Goal: Transaction & Acquisition: Book appointment/travel/reservation

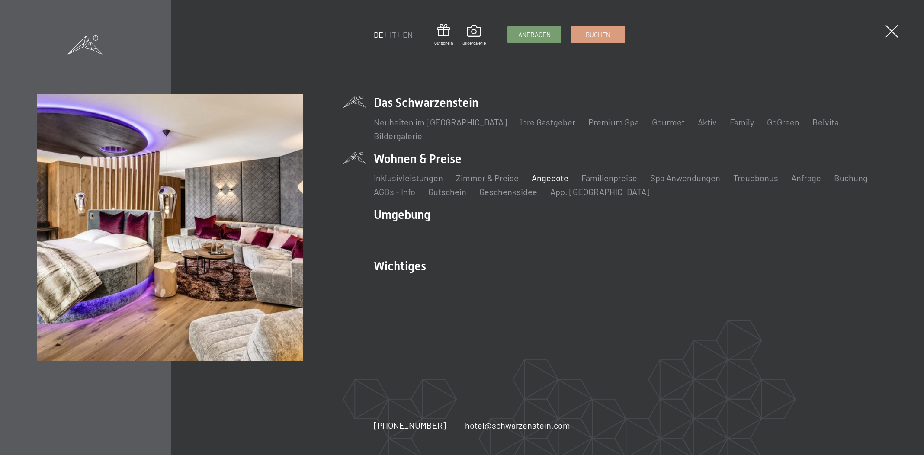
click at [539, 174] on link "Angebote" at bounding box center [550, 178] width 37 height 10
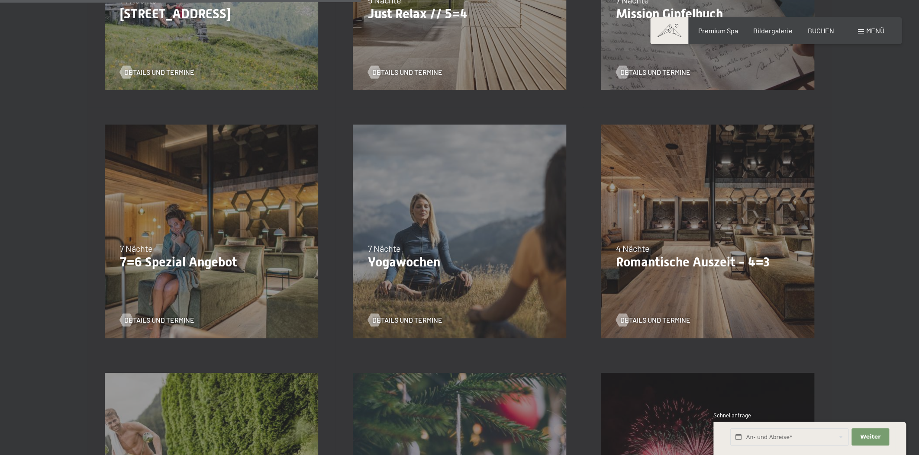
scroll to position [656, 0]
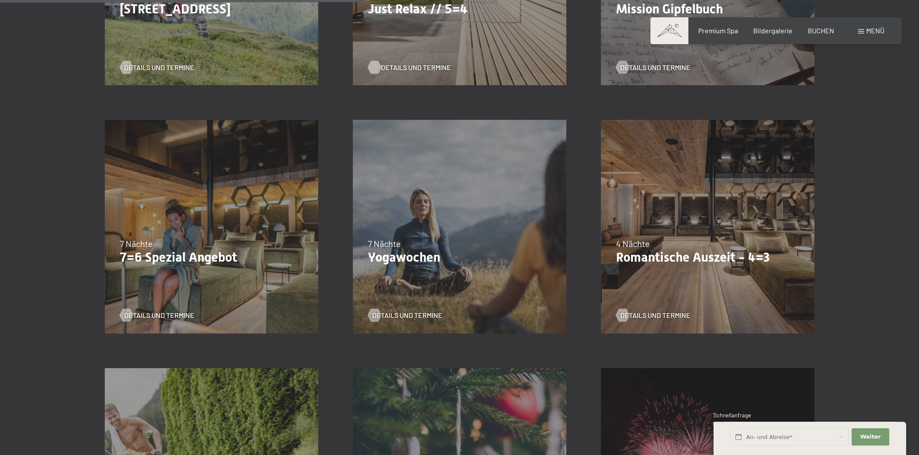
click at [378, 62] on div at bounding box center [373, 67] width 7 height 13
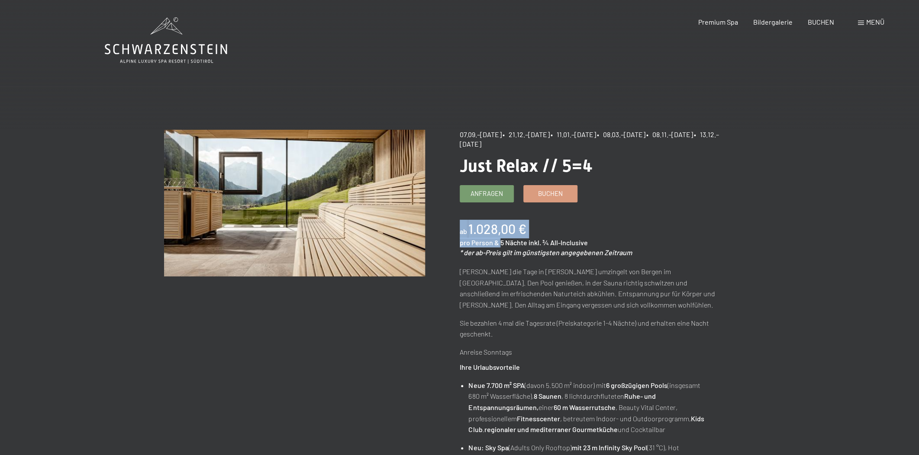
drag, startPoint x: 460, startPoint y: 237, endPoint x: 499, endPoint y: 241, distance: 39.6
click at [499, 239] on div "ab 1.028,00 € pro Person & 5 Nächte inkl. ¾ All-Inclusive * der ab-Preis gilt i…" at bounding box center [590, 239] width 261 height 38
drag, startPoint x: 529, startPoint y: 167, endPoint x: 567, endPoint y: 166, distance: 37.7
click at [565, 166] on span "Just Relax // 5=4" at bounding box center [526, 166] width 133 height 20
click at [568, 170] on span "Just Relax // 5=4" at bounding box center [526, 166] width 133 height 20
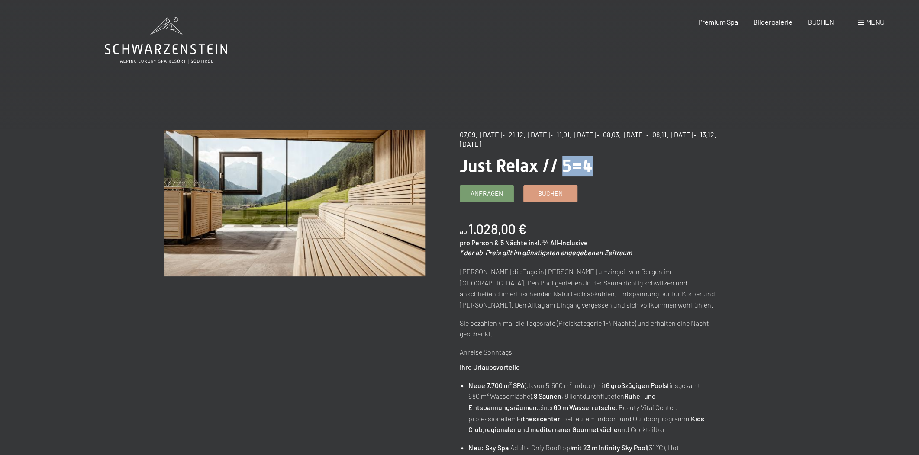
drag, startPoint x: 565, startPoint y: 161, endPoint x: 604, endPoint y: 169, distance: 40.3
click at [605, 163] on h1 "Just Relax // 5=4" at bounding box center [590, 166] width 261 height 21
drag, startPoint x: 460, startPoint y: 136, endPoint x: 539, endPoint y: 136, distance: 79.6
click at [539, 136] on div "07.09.–03.10.2025 • 21.12.–26.12.2025 • 11.01.–23.01.2026 • 08.03.–27.03.2026 •…" at bounding box center [590, 139] width 261 height 19
click at [550, 135] on span "• 21.12.–26.12.2025" at bounding box center [525, 134] width 47 height 8
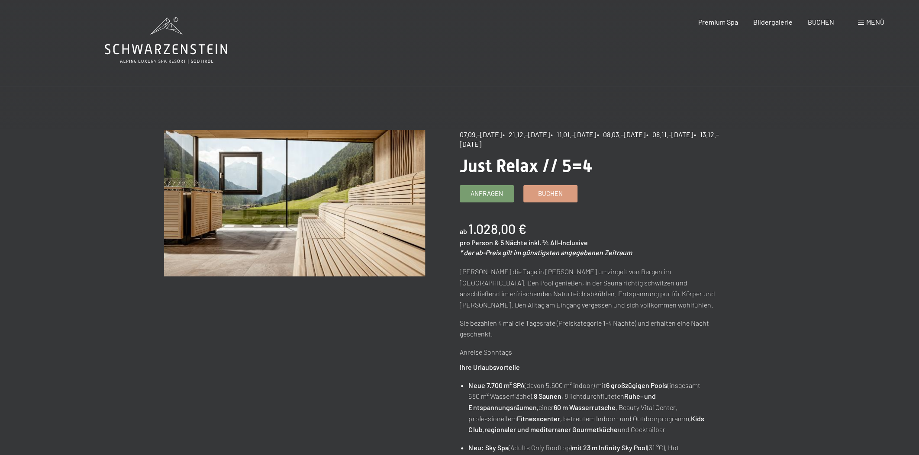
drag, startPoint x: 526, startPoint y: 135, endPoint x: 567, endPoint y: 135, distance: 41.1
click at [550, 135] on span "• 21.12.–26.12.2025" at bounding box center [525, 134] width 47 height 8
drag, startPoint x: 470, startPoint y: 230, endPoint x: 512, endPoint y: 233, distance: 41.2
click at [512, 233] on b "1.028,00 €" at bounding box center [497, 229] width 58 height 16
drag, startPoint x: 469, startPoint y: 232, endPoint x: 507, endPoint y: 234, distance: 38.1
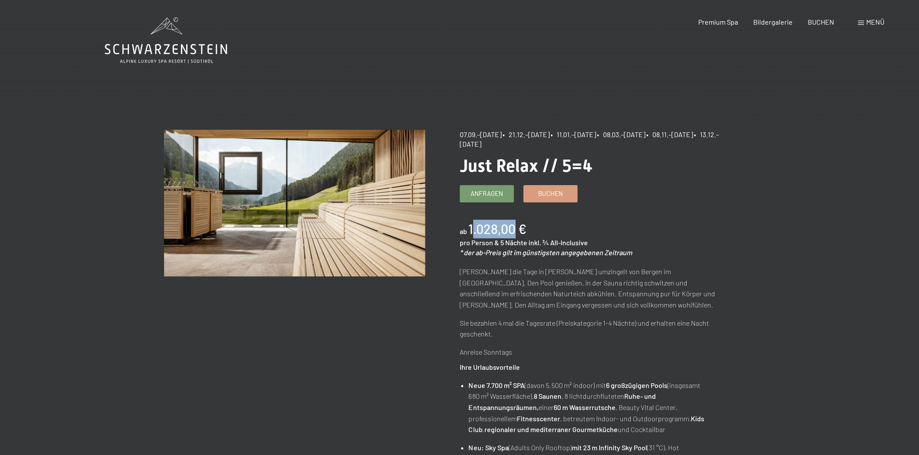
click at [507, 234] on b "1.028,00 €" at bounding box center [497, 229] width 58 height 16
